Goal: Task Accomplishment & Management: Use online tool/utility

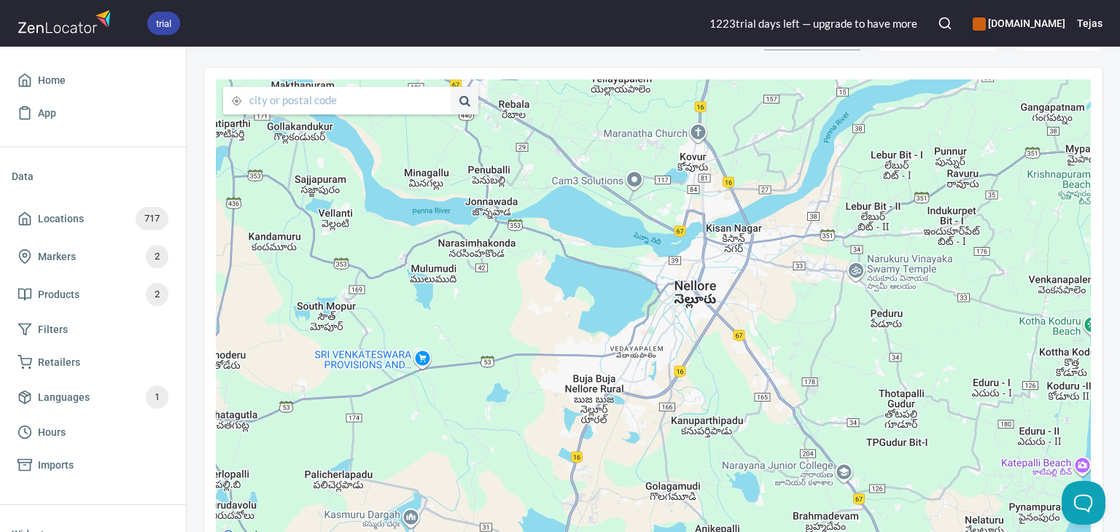
scroll to position [35, 0]
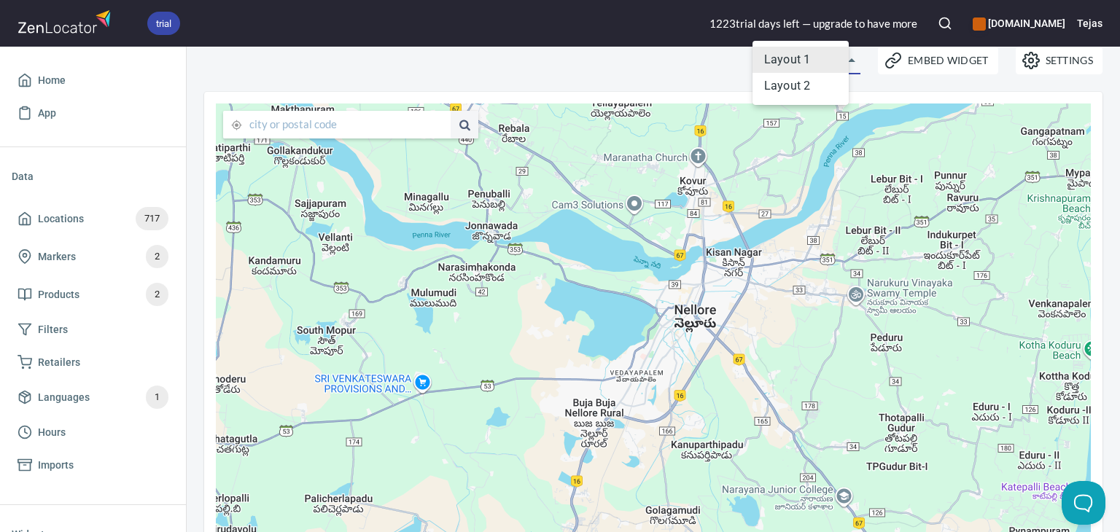
click at [842, 60] on body "trial 1223 trial day s left — upgrade to have more www.7ewellness.com Tejas Hom…" at bounding box center [560, 266] width 1120 height 532
click at [817, 84] on li "Layout 2" at bounding box center [801, 86] width 96 height 26
click at [687, 68] on div "Settings Embed Widget Layout 1 layout1" at bounding box center [653, 60] width 916 height 45
type input "layout2"
click at [557, 72] on div "Settings Embed Widget Layout 2 layout2" at bounding box center [653, 60] width 916 height 45
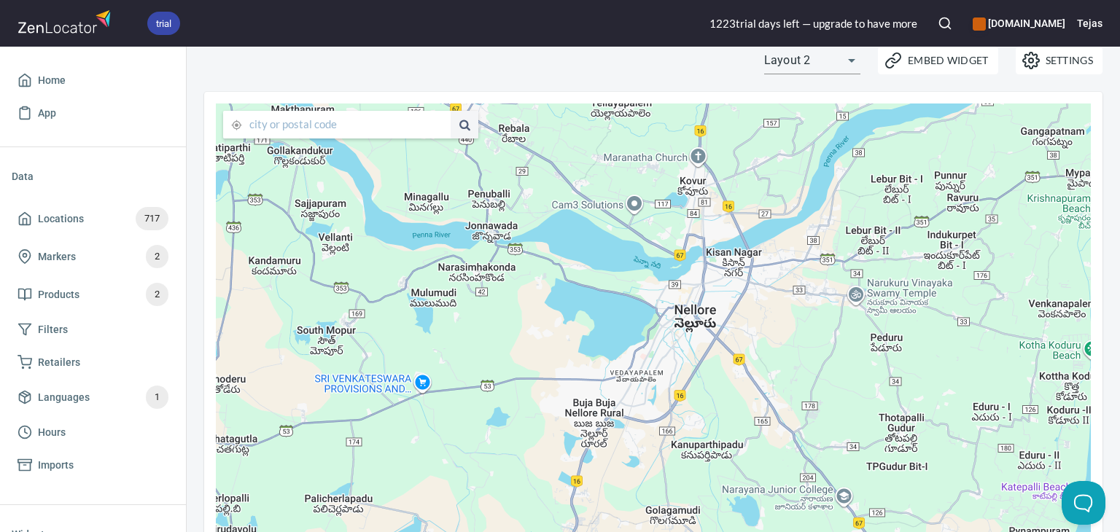
click at [818, 61] on body "trial 1223 trial day s left — upgrade to have more www.7ewellness.com Tejas Hom…" at bounding box center [560, 266] width 1120 height 532
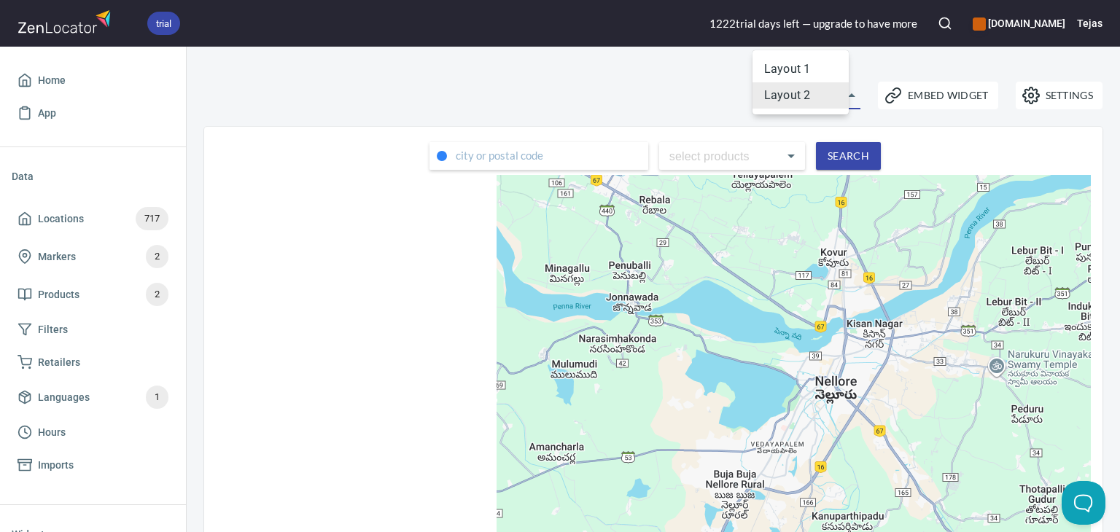
click at [808, 100] on body "trial 1222 trial day s left — upgrade to have more www.7ewellness.com Tejas Hom…" at bounding box center [560, 266] width 1120 height 532
click at [954, 93] on div at bounding box center [560, 266] width 1120 height 532
click at [902, 103] on span "Embed Widget" at bounding box center [938, 96] width 101 height 18
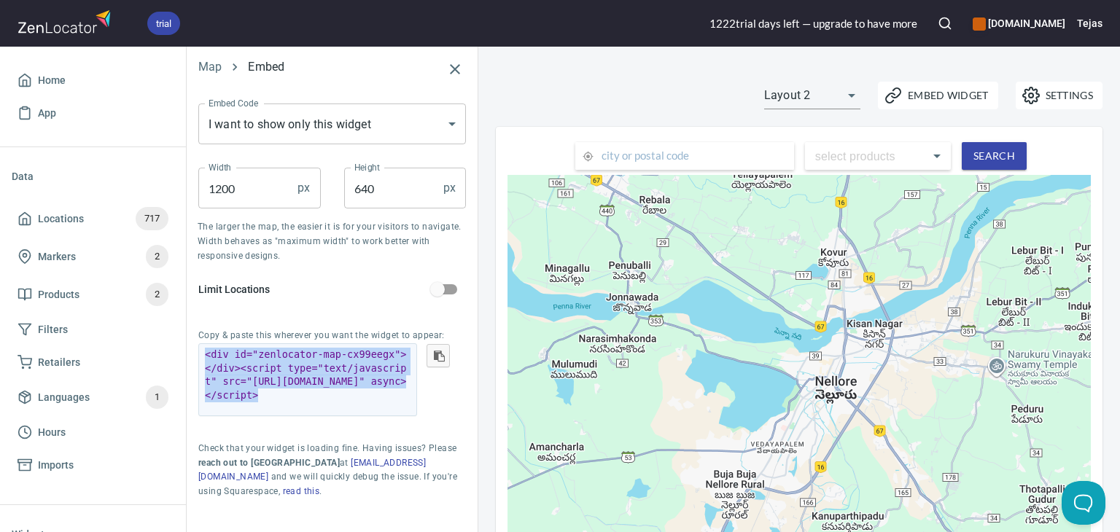
drag, startPoint x: 357, startPoint y: 393, endPoint x: 204, endPoint y: 356, distance: 158.3
click at [204, 356] on div "< div id = "zenlocator-map-cx99eegx" > </ div > < script type = "text/javascrip…" at bounding box center [307, 380] width 219 height 73
click at [363, 400] on code "< div id = "zenlocator-map-cx99eegx" > </ div > < script type = "text/javascrip…" at bounding box center [308, 375] width 206 height 55
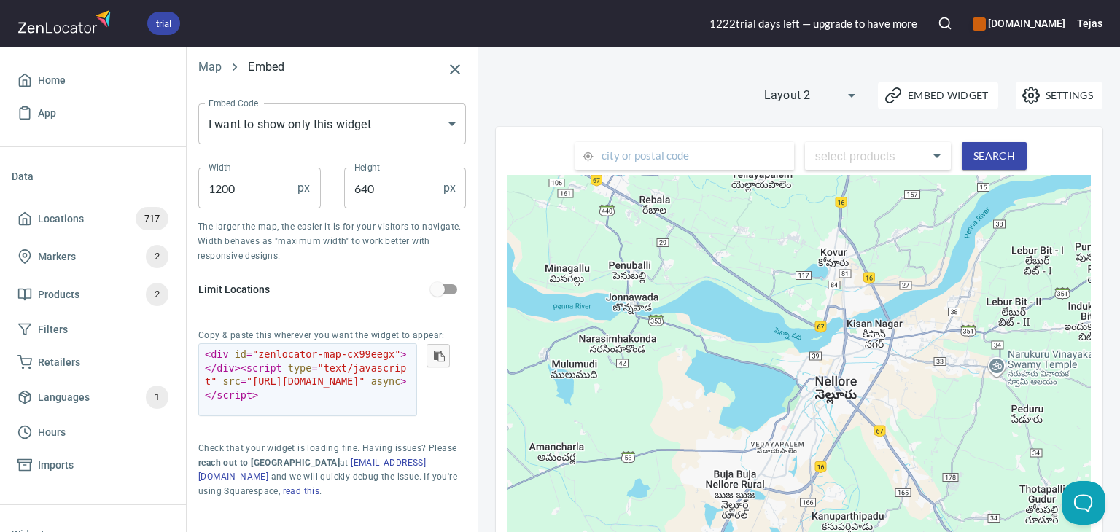
click at [674, 110] on div "Settings Embed Widget Layout 2 layout2" at bounding box center [799, 95] width 624 height 45
click at [453, 71] on icon "button" at bounding box center [455, 69] width 10 height 10
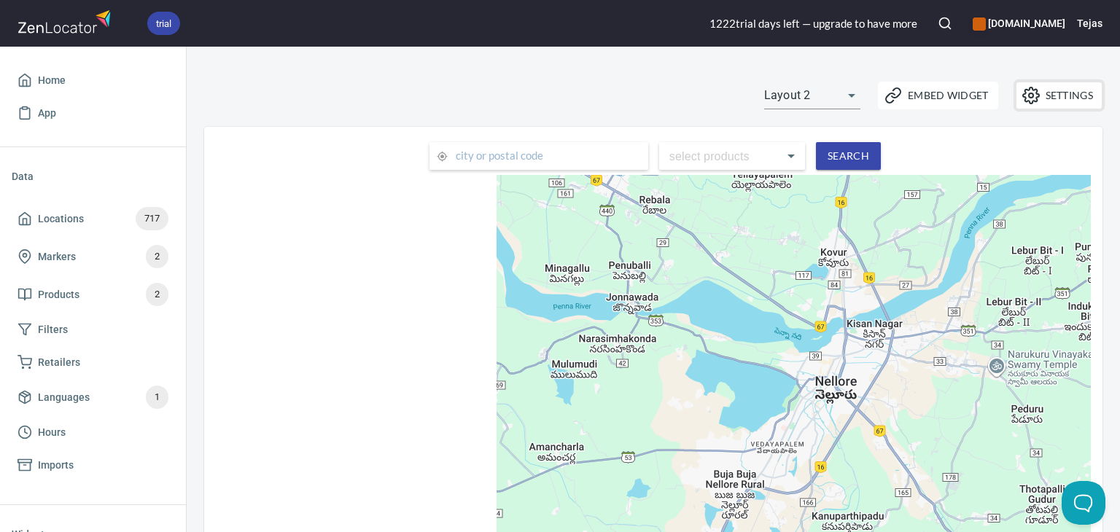
click at [1045, 100] on span "Settings" at bounding box center [1060, 96] width 68 height 18
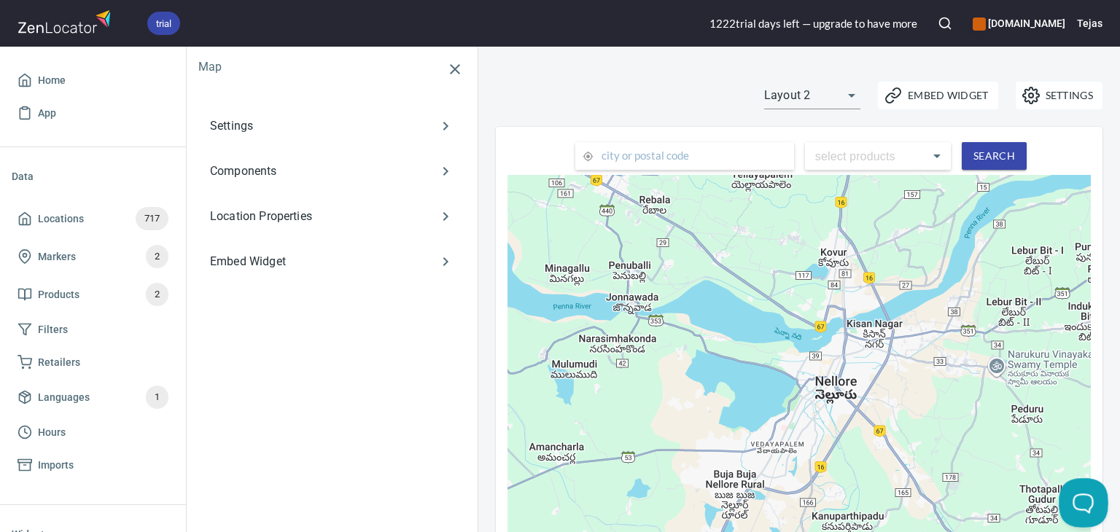
click at [1083, 497] on button "Open Beacon popover" at bounding box center [1081, 500] width 44 height 44
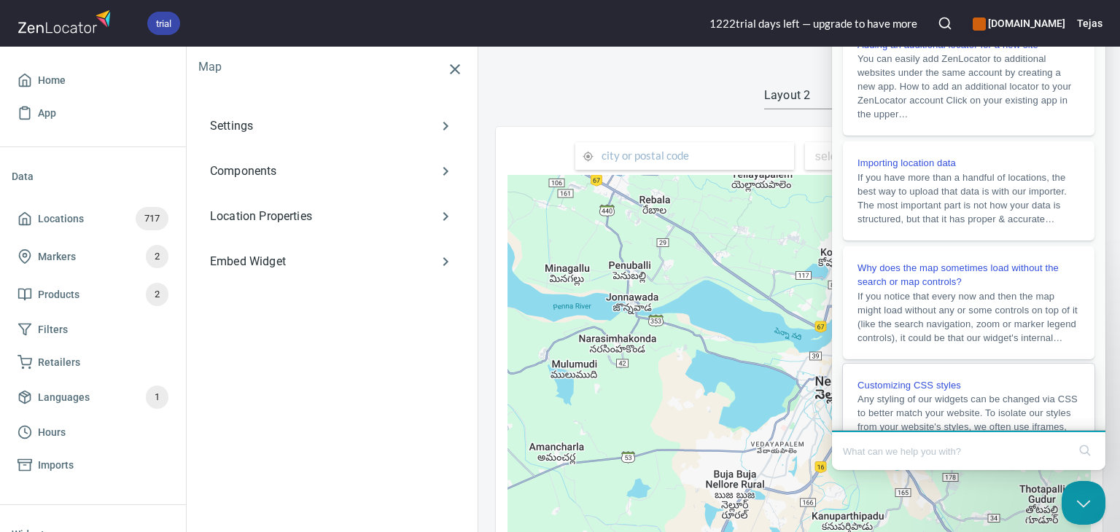
scroll to position [85, 0]
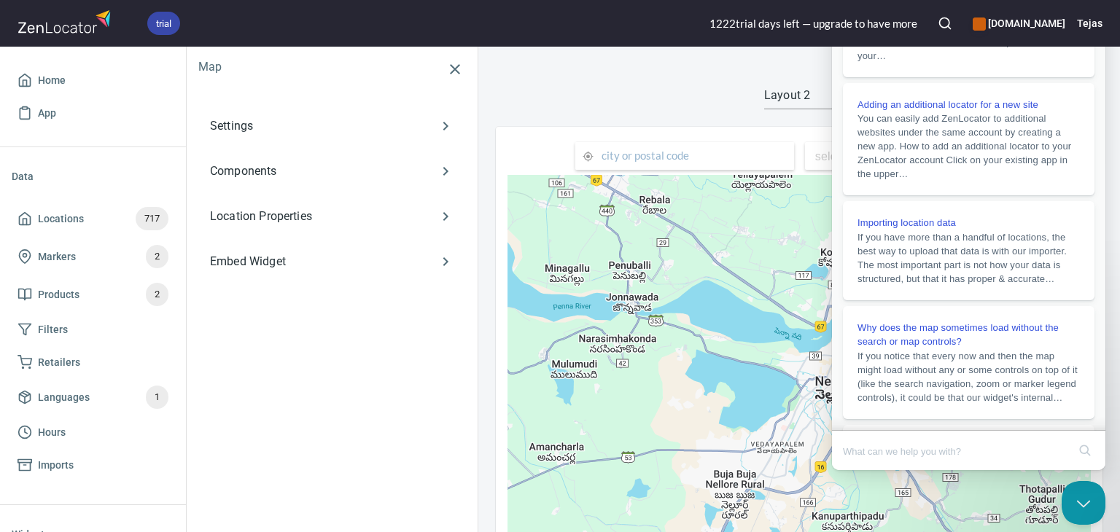
click at [666, 94] on div "Settings Embed Widget Layout 2 layout2" at bounding box center [799, 95] width 624 height 45
click at [452, 67] on icon "button" at bounding box center [455, 70] width 18 height 18
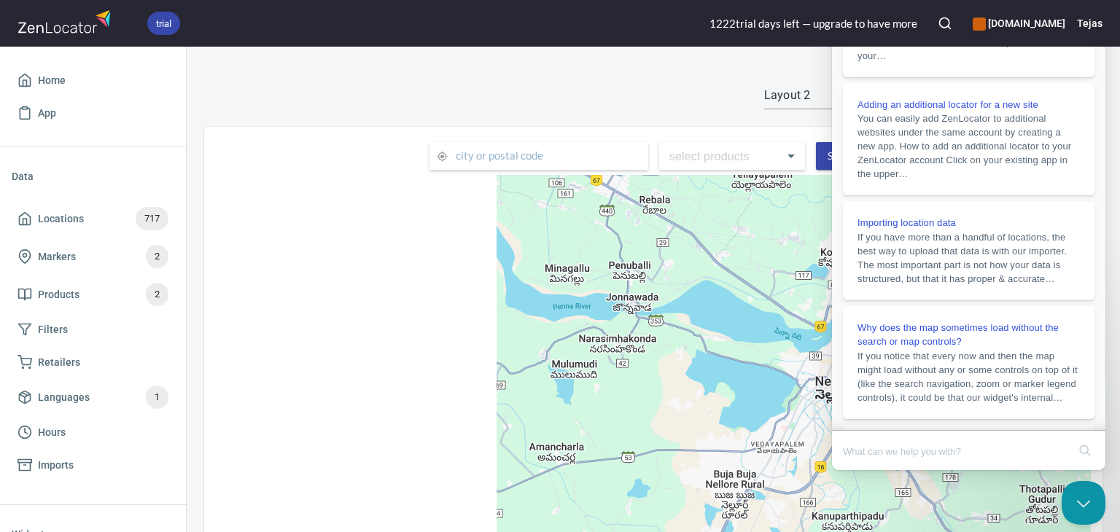
click at [600, 98] on div "Settings Embed Widget Layout 2 layout2" at bounding box center [653, 95] width 916 height 45
click at [629, 101] on div "Settings Embed Widget Layout 2 layout2" at bounding box center [653, 95] width 916 height 45
click at [581, 108] on div "Settings Embed Widget Layout 2 layout2" at bounding box center [653, 95] width 916 height 45
click at [652, 104] on div "Settings Embed Widget Layout 2 layout2" at bounding box center [653, 95] width 916 height 45
click at [1092, 514] on button "Close Beacon popover" at bounding box center [1081, 500] width 44 height 44
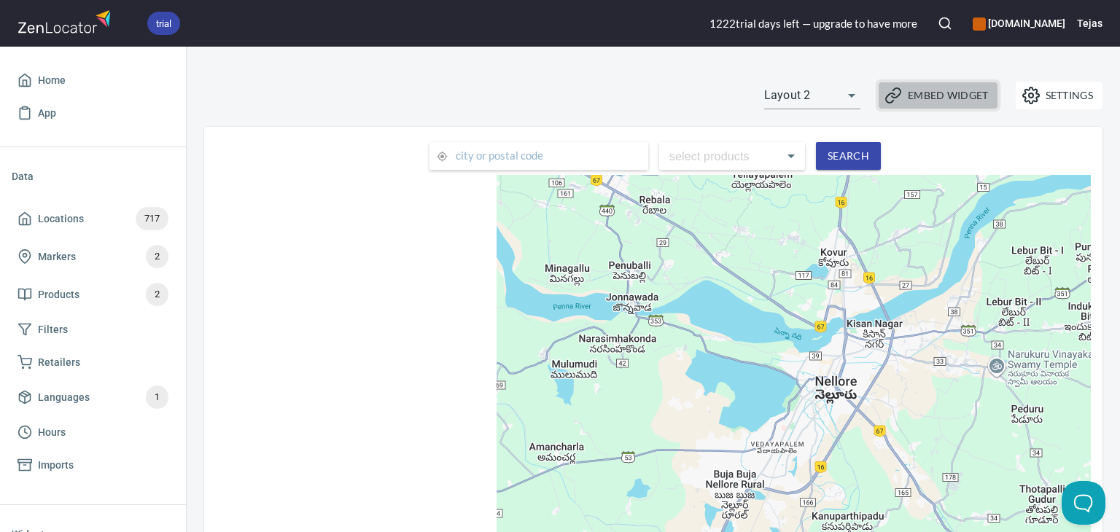
click at [939, 90] on span "Embed Widget" at bounding box center [938, 96] width 101 height 18
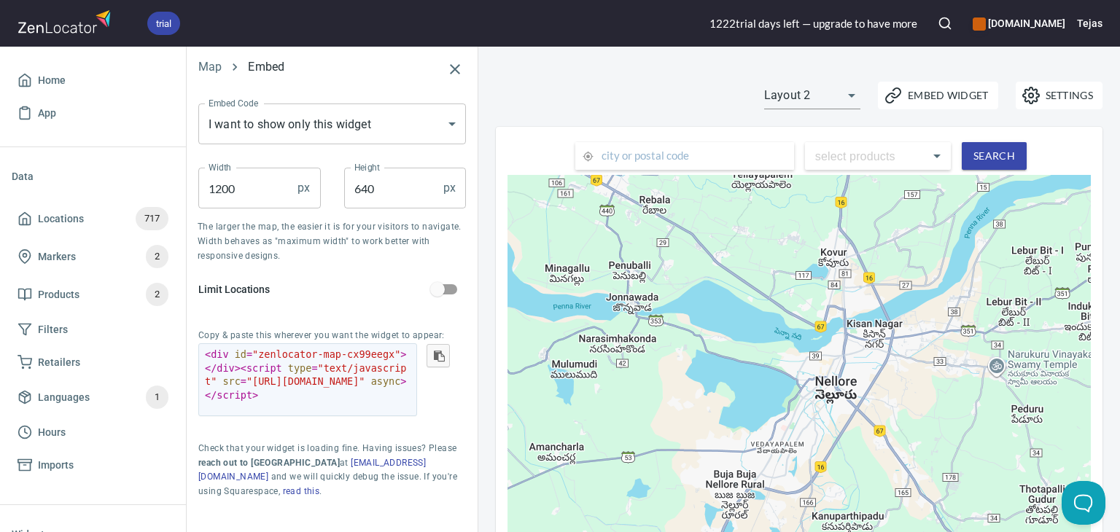
click at [201, 354] on div "< div id = "zenlocator-map-cx99eegx" > </ div > < script type = "text/javascrip…" at bounding box center [307, 380] width 219 height 73
click at [340, 396] on code "< div id = "zenlocator-map-cx99eegx" > </ div > < script type = "text/javascrip…" at bounding box center [308, 375] width 206 height 55
click at [811, 91] on body "trial 1222 trial day s left — upgrade to have more www.7ewellness.com Tejas Hom…" at bounding box center [560, 266] width 1120 height 532
click at [796, 66] on li "Layout 1" at bounding box center [801, 69] width 96 height 26
type input "layout1"
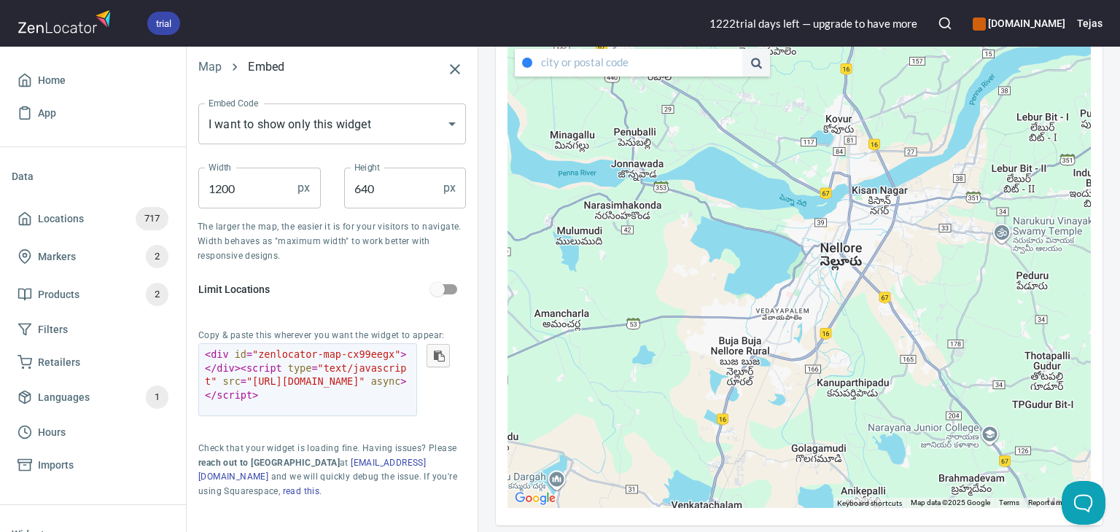
scroll to position [108, 0]
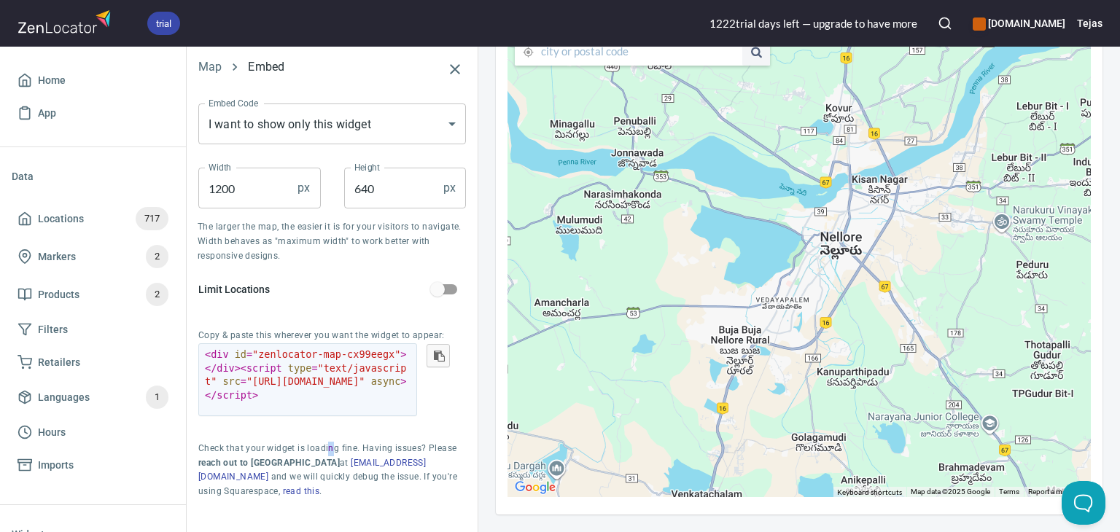
click at [329, 444] on p "Check that your widget is loading fine. Having issues? Please reach out to us a…" at bounding box center [332, 471] width 268 height 58
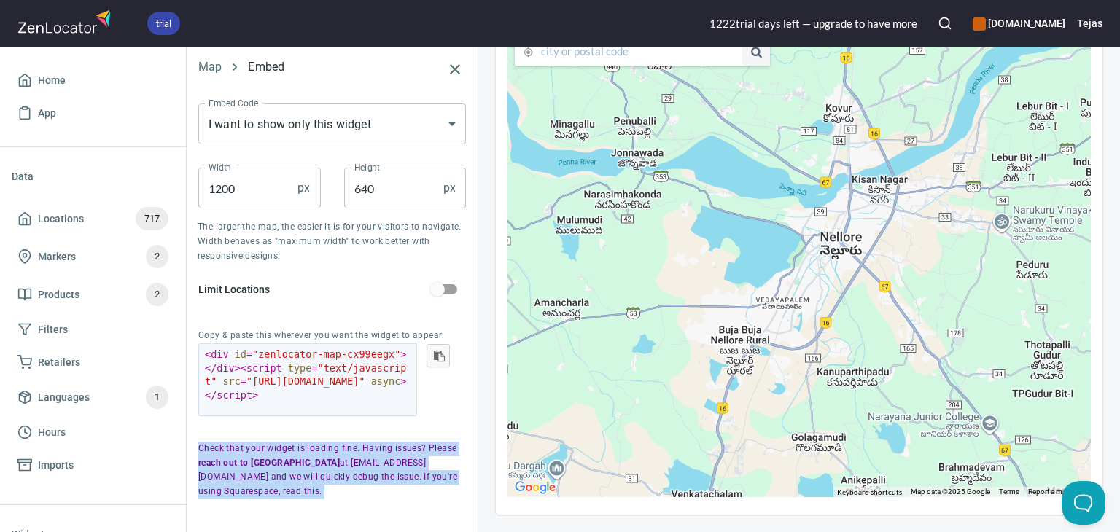
click at [329, 444] on p "Check that your widget is loading fine. Having issues? Please reach out to us a…" at bounding box center [332, 471] width 268 height 58
click at [385, 462] on p "Check that your widget is loading fine. Having issues? Please reach out to us a…" at bounding box center [332, 471] width 268 height 58
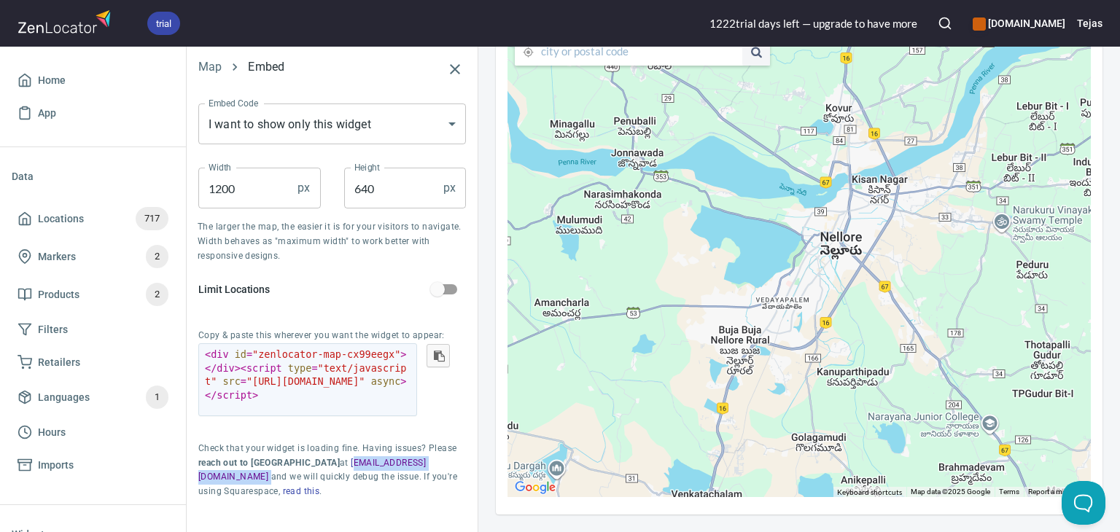
drag, startPoint x: 382, startPoint y: 462, endPoint x: 278, endPoint y: 468, distance: 104.5
click at [278, 468] on p "Check that your widget is loading fine. Having issues? Please reach out to us a…" at bounding box center [332, 471] width 268 height 58
drag, startPoint x: 271, startPoint y: 463, endPoint x: 380, endPoint y: 462, distance: 109.4
click at [380, 462] on p "Check that your widget is loading fine. Having issues? Please reach out to us a…" at bounding box center [332, 471] width 268 height 58
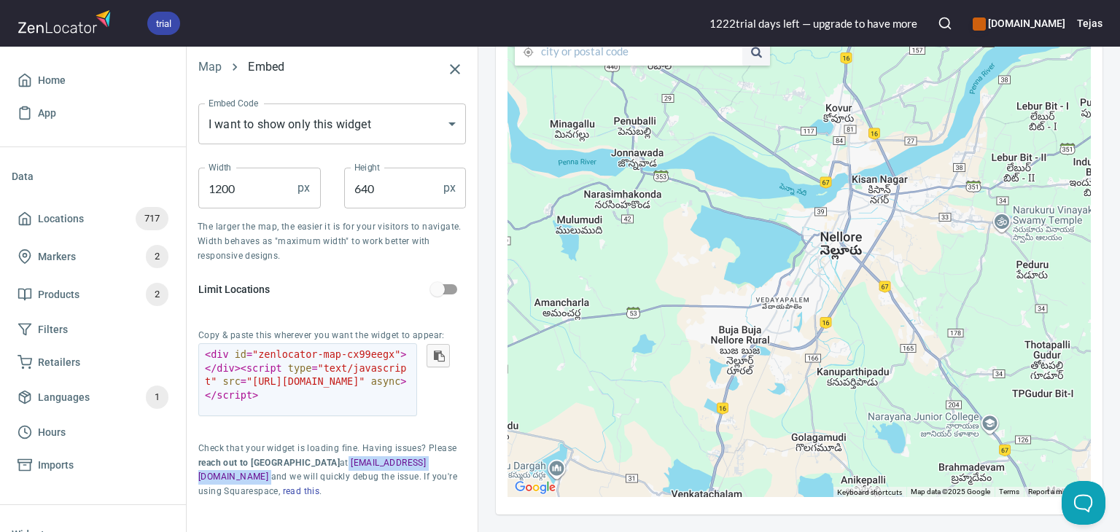
drag, startPoint x: 380, startPoint y: 462, endPoint x: 271, endPoint y: 469, distance: 108.9
click at [271, 469] on p "Check that your widget is loading fine. Having issues? Please reach out to us a…" at bounding box center [332, 471] width 268 height 58
click at [382, 454] on p "Check that your widget is loading fine. Having issues? Please reach out to us a…" at bounding box center [332, 471] width 268 height 58
click at [397, 458] on p "Check that your widget is loading fine. Having issues? Please reach out to us a…" at bounding box center [332, 471] width 268 height 58
click at [384, 465] on p "Check that your widget is loading fine. Having issues? Please reach out to us a…" at bounding box center [332, 471] width 268 height 58
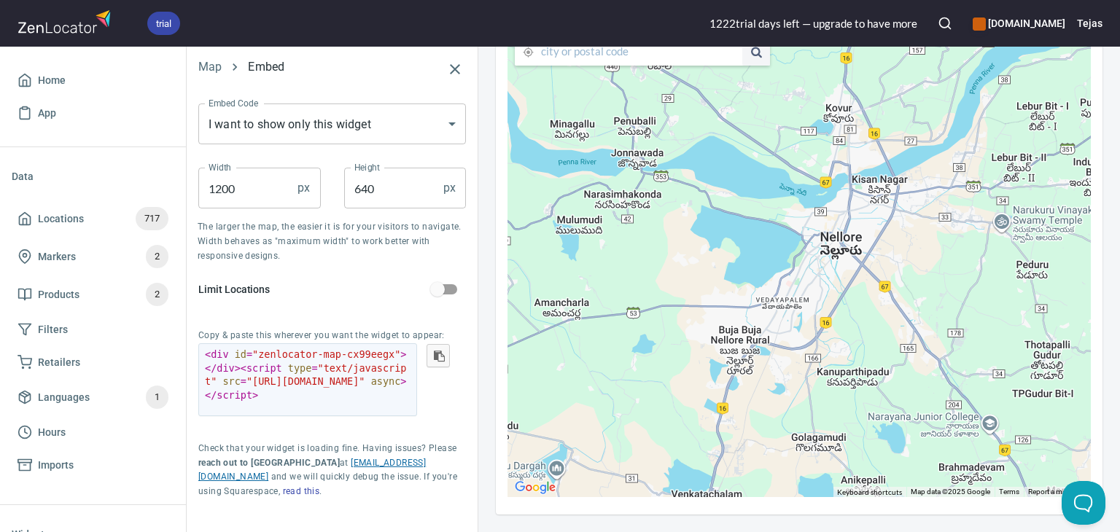
drag, startPoint x: 325, startPoint y: 456, endPoint x: 325, endPoint y: 465, distance: 9.5
click at [325, 465] on link "[EMAIL_ADDRESS][DOMAIN_NAME]" at bounding box center [312, 470] width 228 height 25
click at [398, 415] on div "< div id = "zenlocator-map-cx99eegx" > </ div > < script type = "text/javascrip…" at bounding box center [307, 380] width 219 height 73
click at [357, 420] on div "Copy & paste this wherever you want the widget to appear: < div id = "zenlocato…" at bounding box center [332, 371] width 291 height 113
click at [356, 420] on div "Copy & paste this wherever you want the widget to appear: < div id = "zenlocato…" at bounding box center [332, 371] width 291 height 113
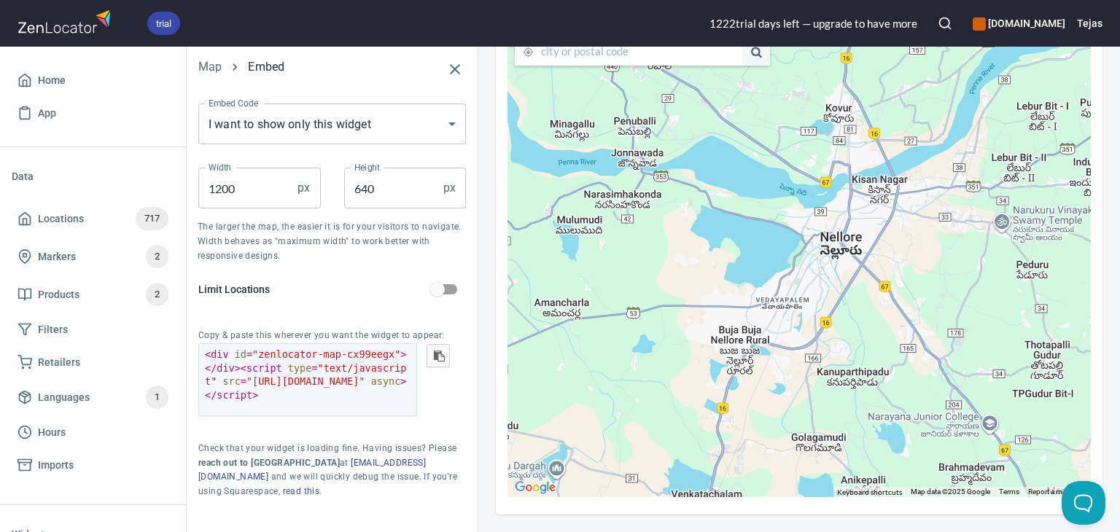
click at [483, 449] on div "Settings Embed Widget Layout 1 layout1 ← Move left → Move right ↑ Move up ↓ Mov…" at bounding box center [799, 240] width 642 height 550
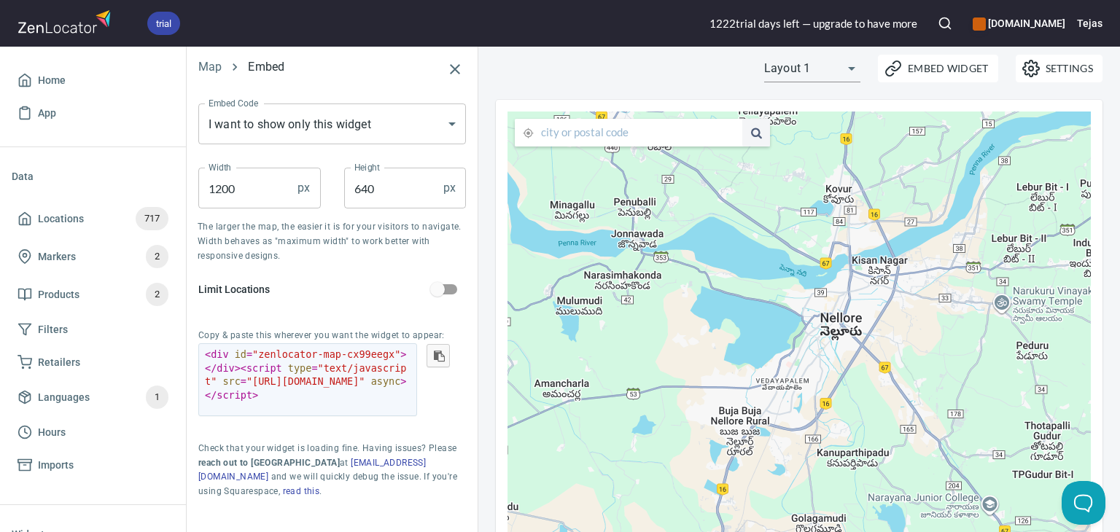
scroll to position [0, 0]
